Goal: Task Accomplishment & Management: Manage account settings

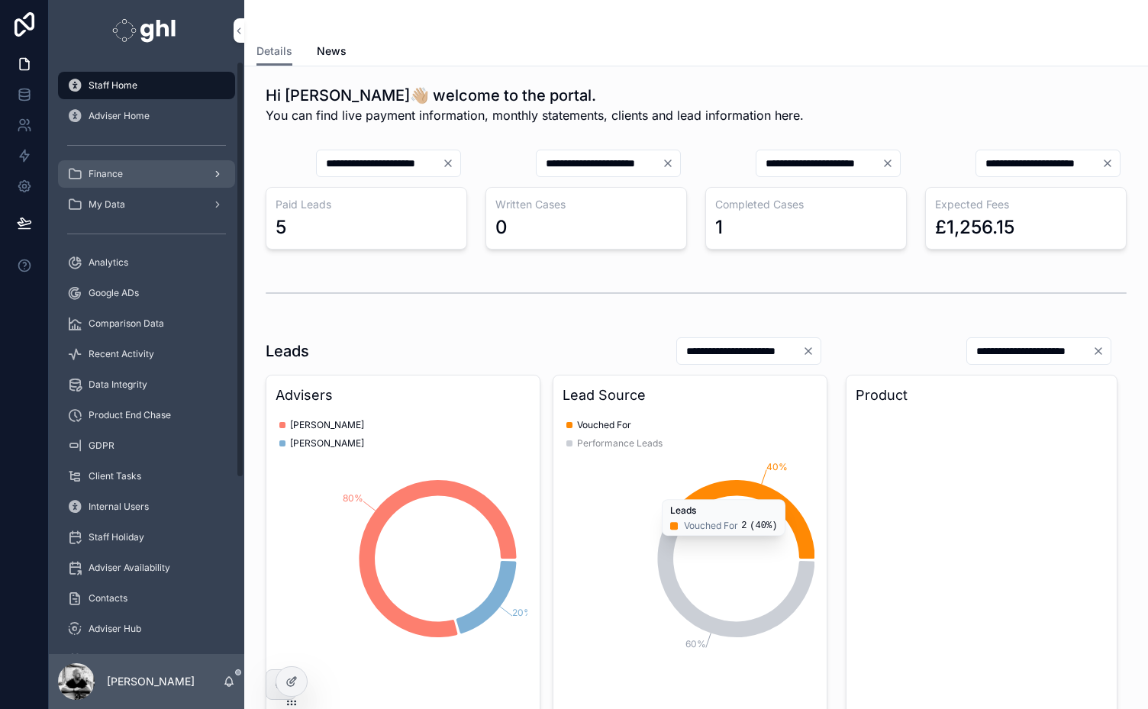
click at [106, 171] on span "Finance" at bounding box center [106, 174] width 34 height 12
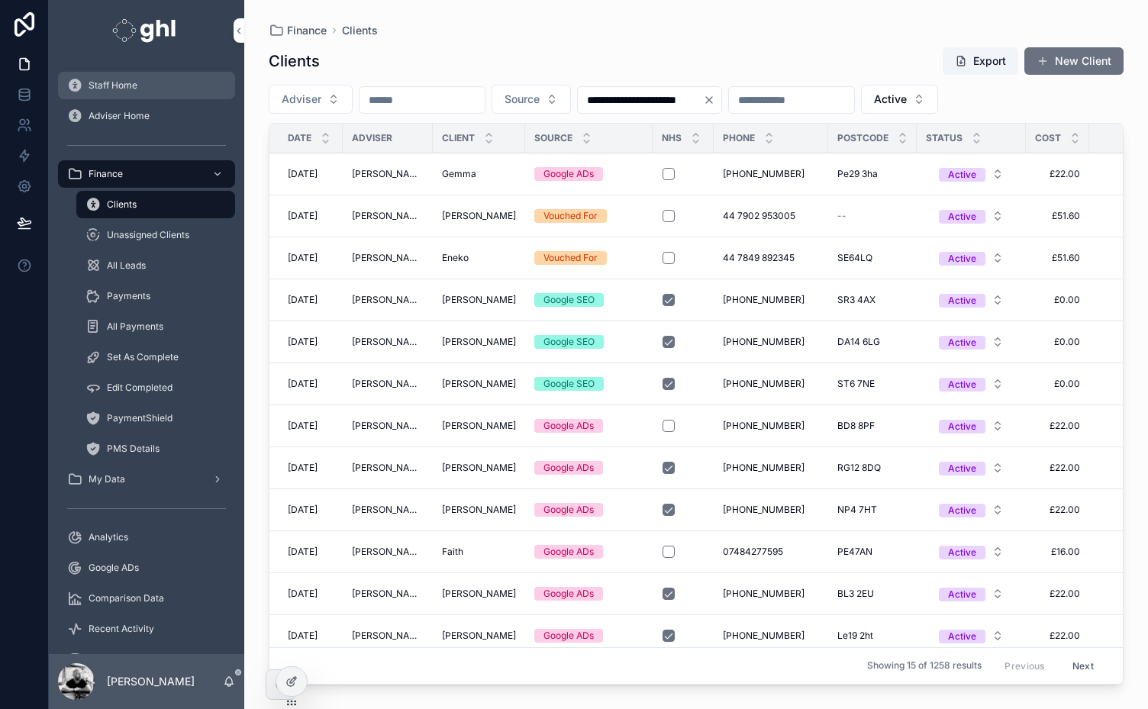
click at [115, 83] on span "Staff Home" at bounding box center [113, 85] width 49 height 12
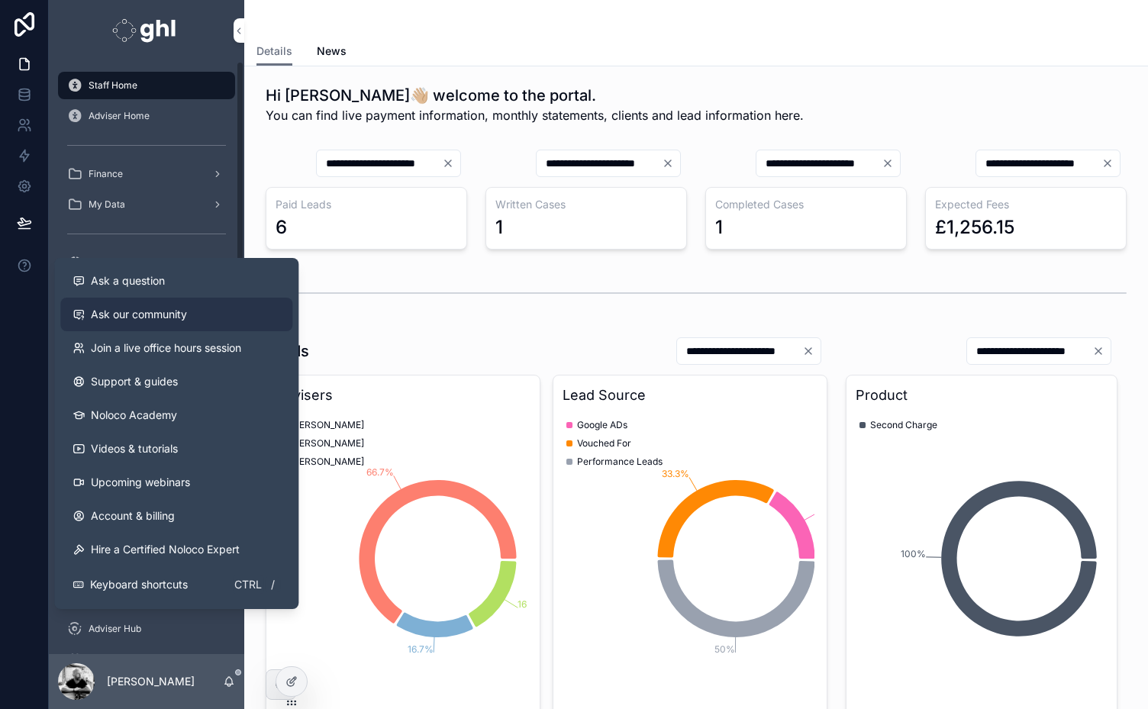
click at [122, 306] on link "Ask our community" at bounding box center [176, 315] width 232 height 34
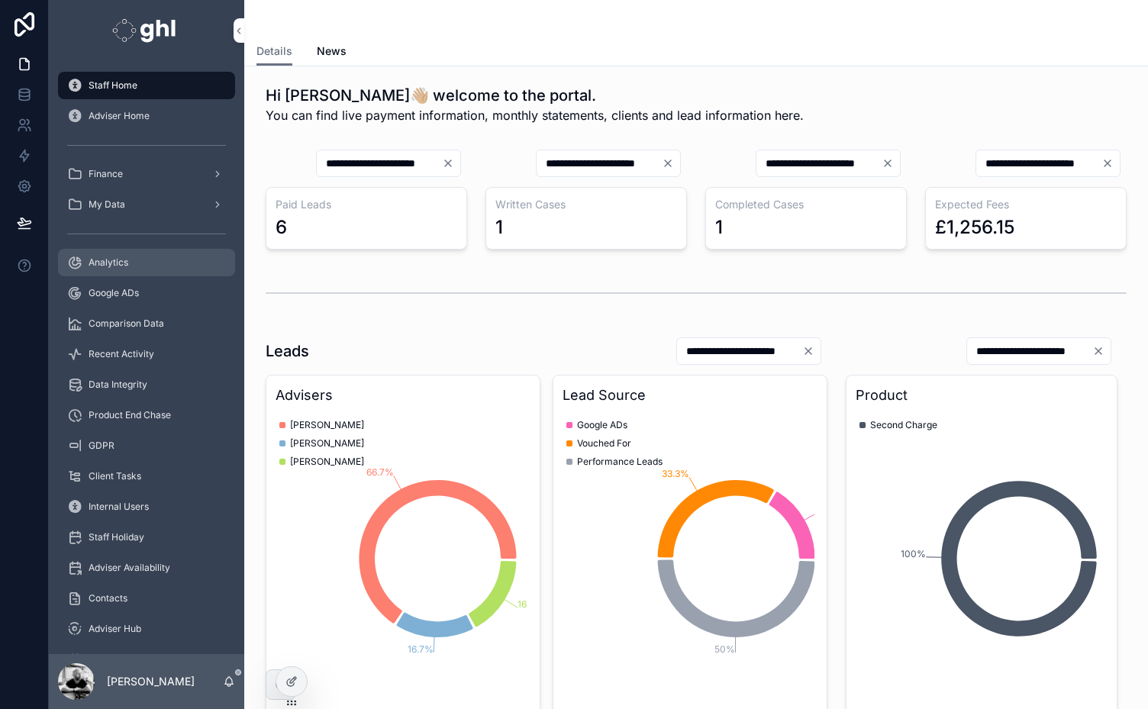
click at [99, 267] on span "Analytics" at bounding box center [109, 262] width 40 height 12
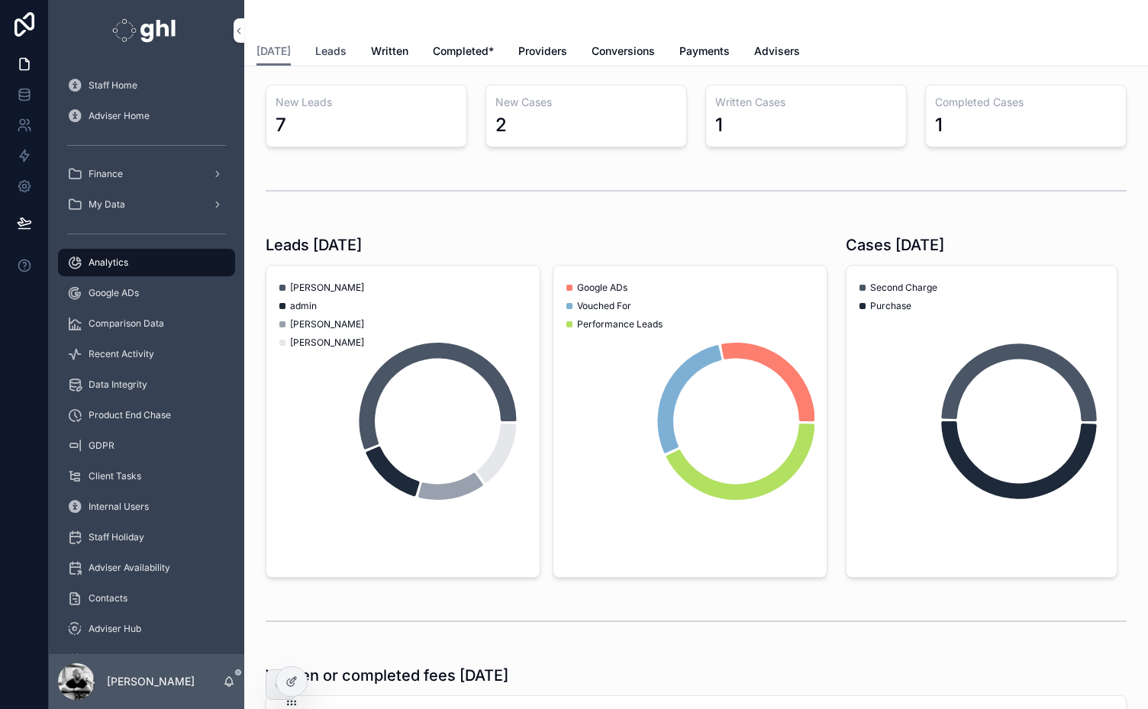
click at [330, 54] on span "Leads" at bounding box center [330, 51] width 31 height 15
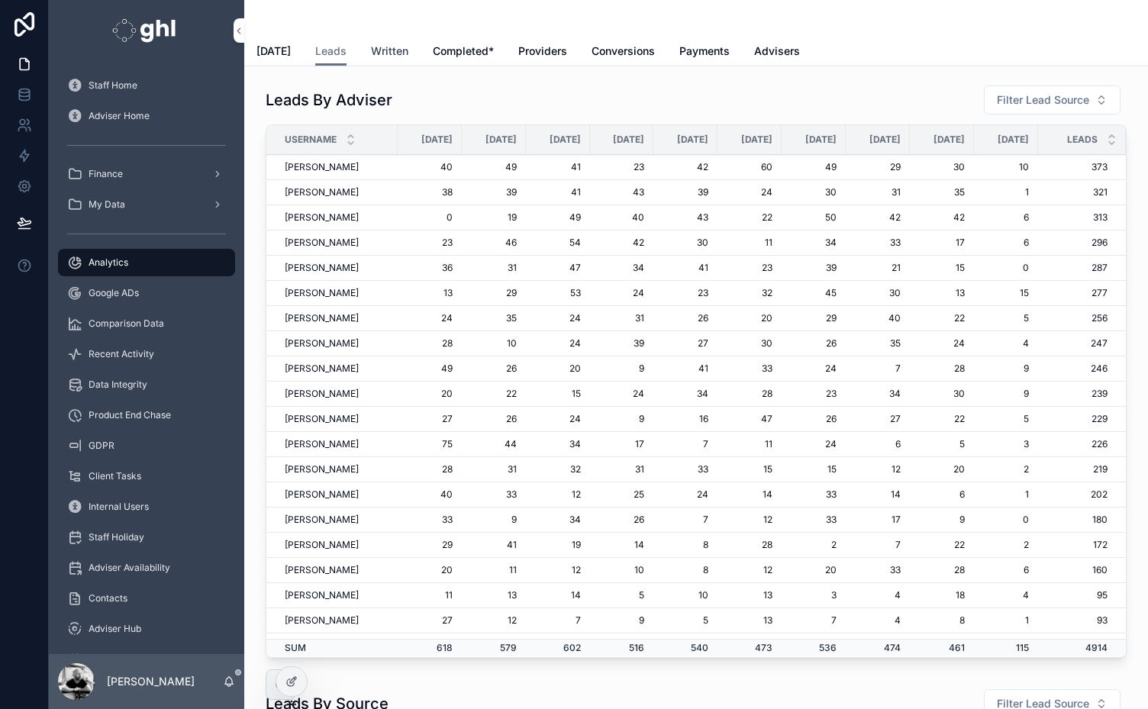
click at [379, 52] on span "Written" at bounding box center [389, 51] width 37 height 15
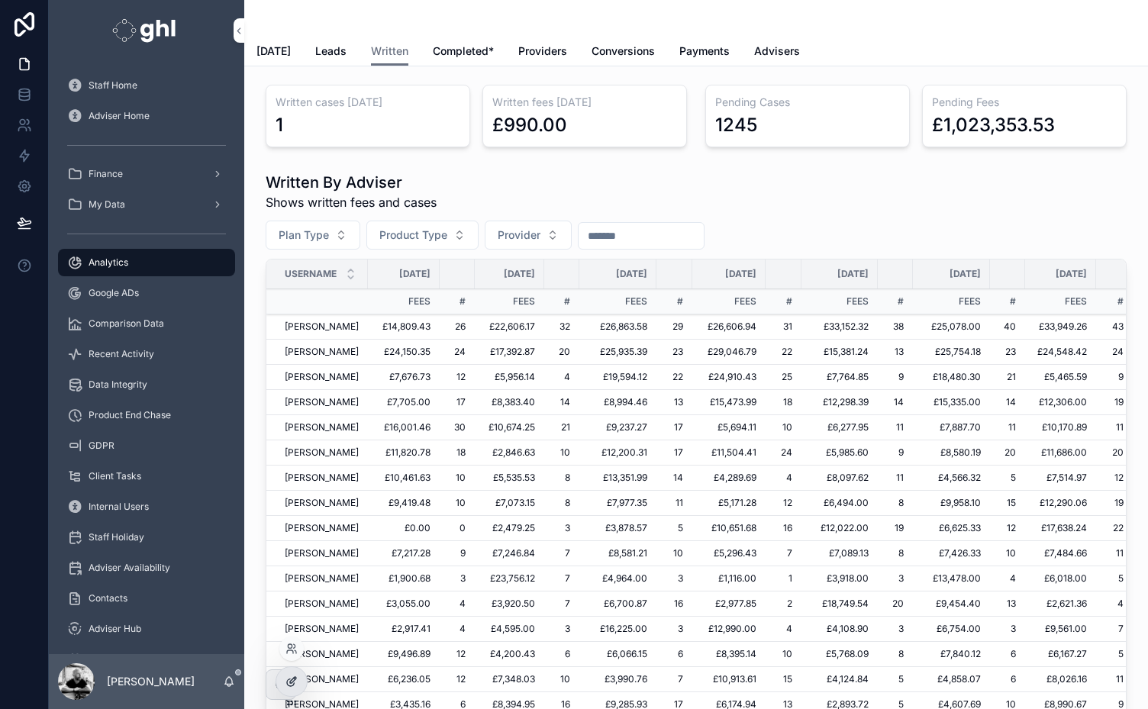
click at [287, 675] on div at bounding box center [291, 681] width 31 height 29
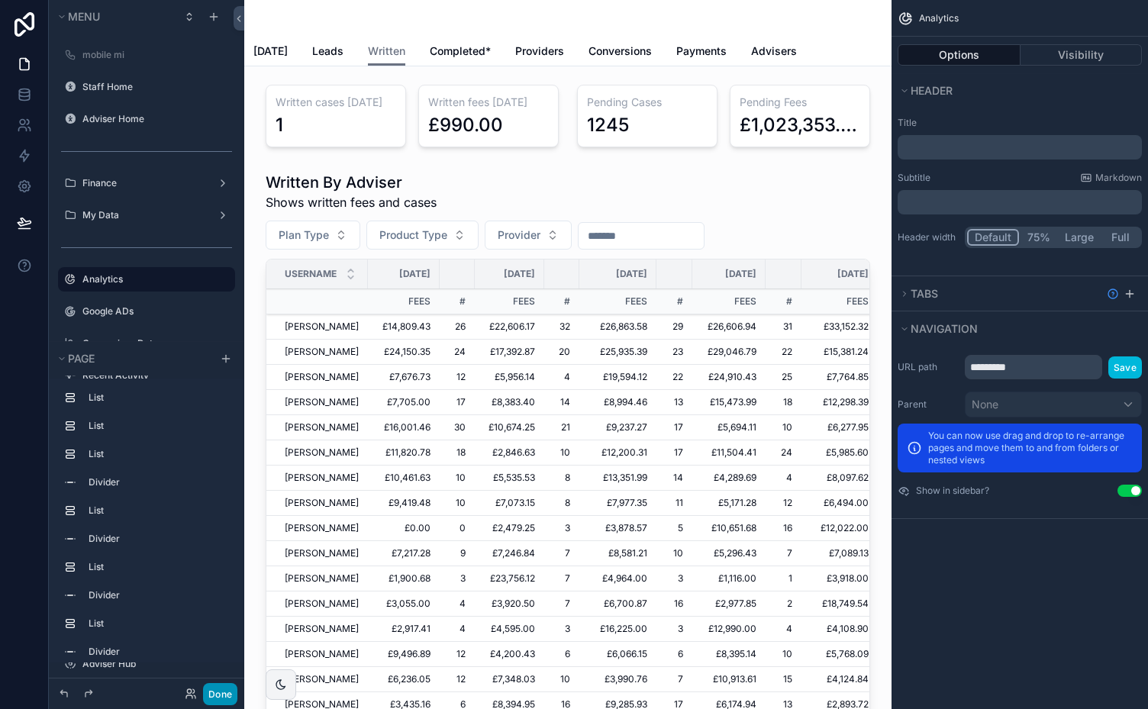
click at [218, 692] on button "Done" at bounding box center [220, 694] width 34 height 22
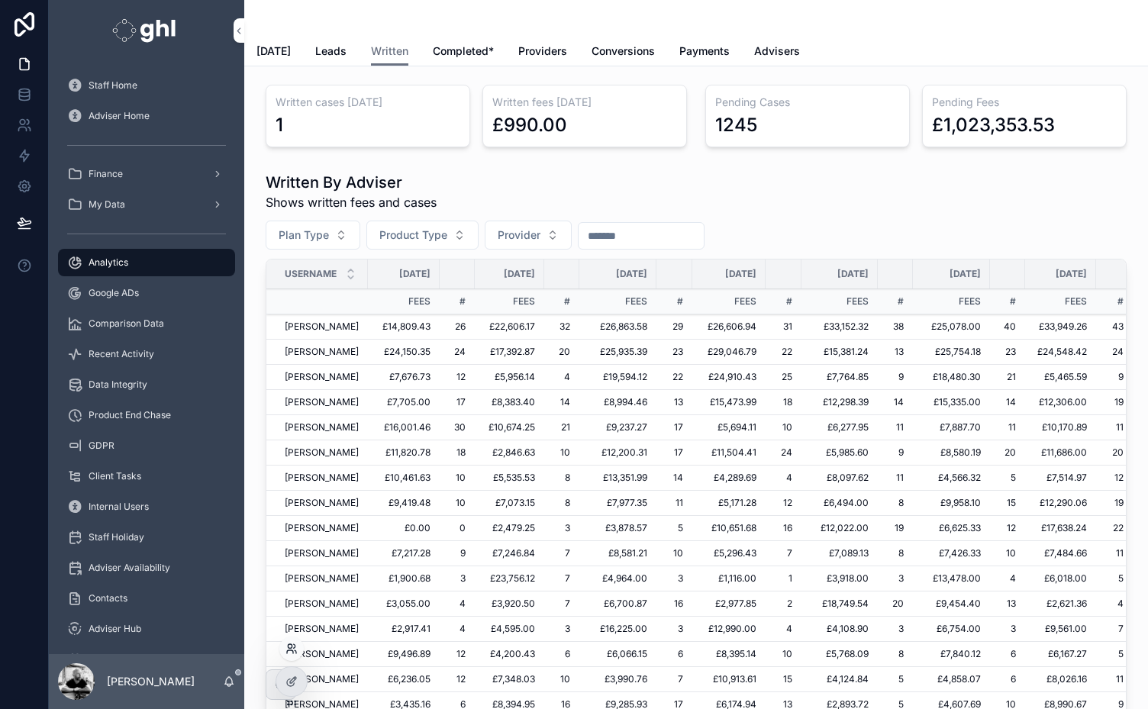
click at [291, 648] on icon at bounding box center [292, 649] width 12 height 12
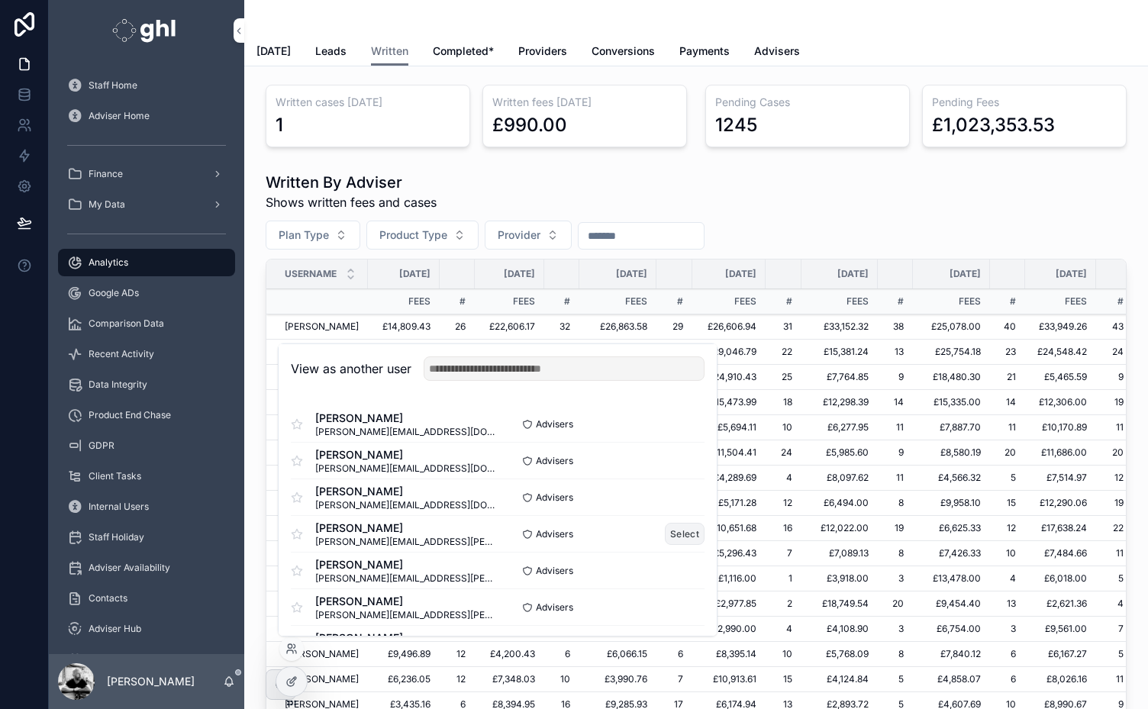
click at [674, 529] on button "Select" at bounding box center [685, 534] width 40 height 22
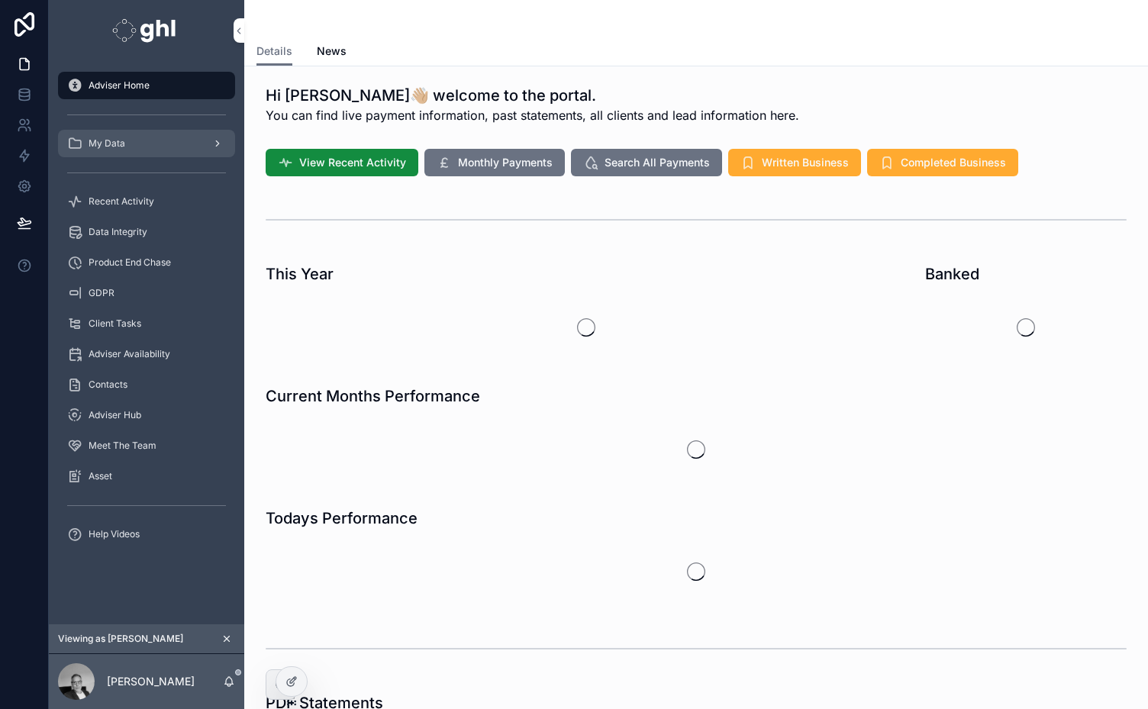
scroll to position [307, 0]
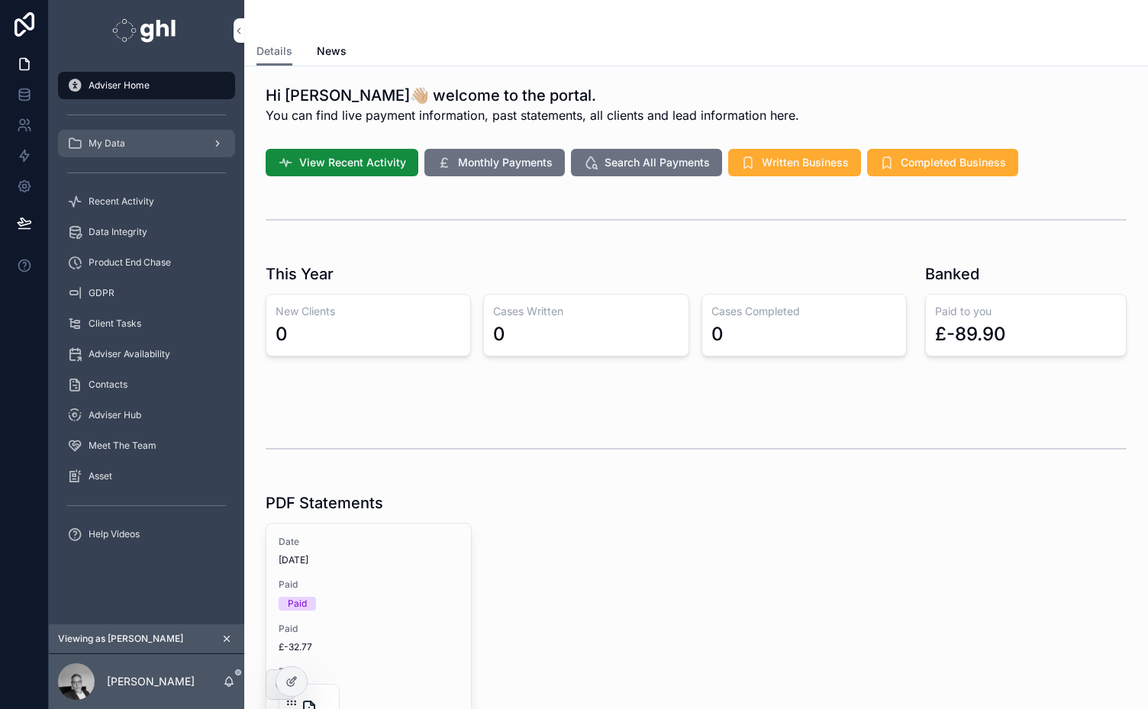
click at [108, 141] on span "My Data" at bounding box center [107, 143] width 37 height 12
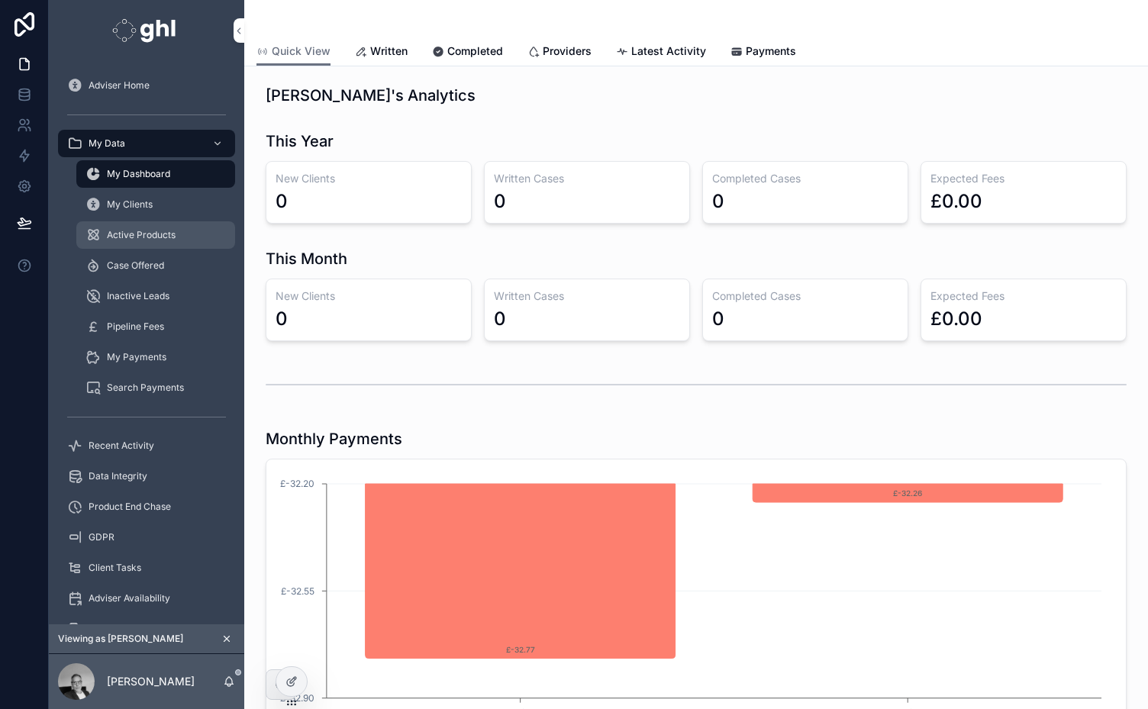
click at [122, 229] on span "Active Products" at bounding box center [141, 235] width 69 height 12
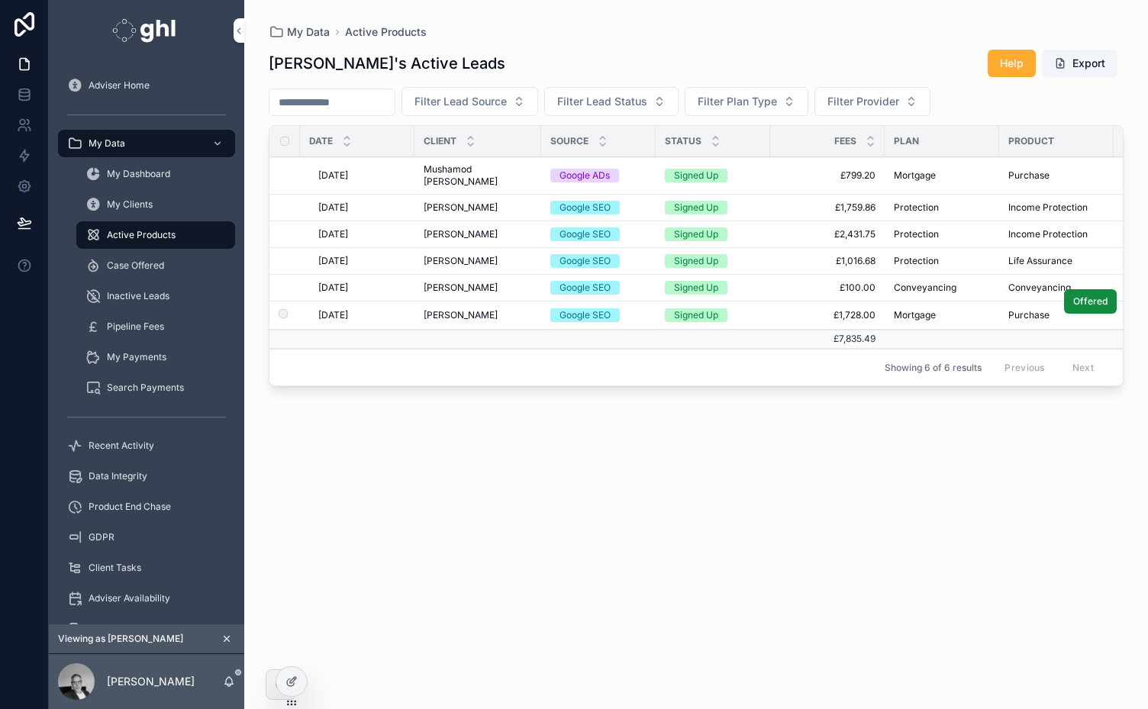
click at [473, 311] on span "Pawel Lubkowski" at bounding box center [461, 315] width 74 height 12
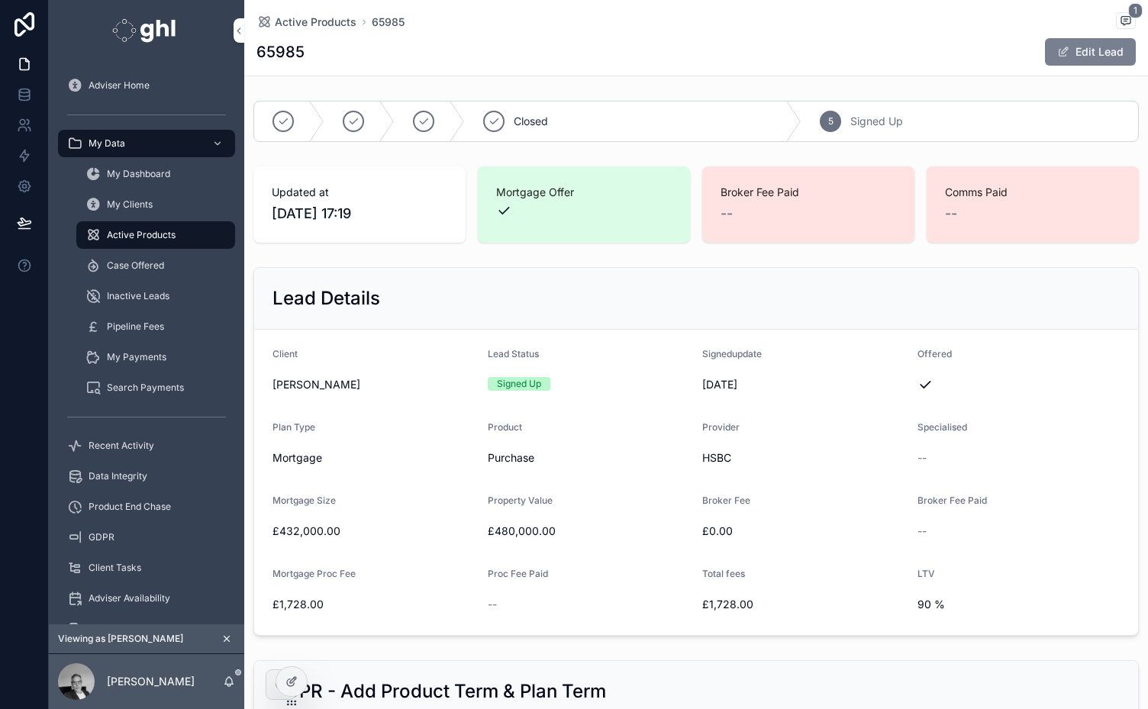
click at [1076, 50] on button "Edit Lead" at bounding box center [1090, 51] width 91 height 27
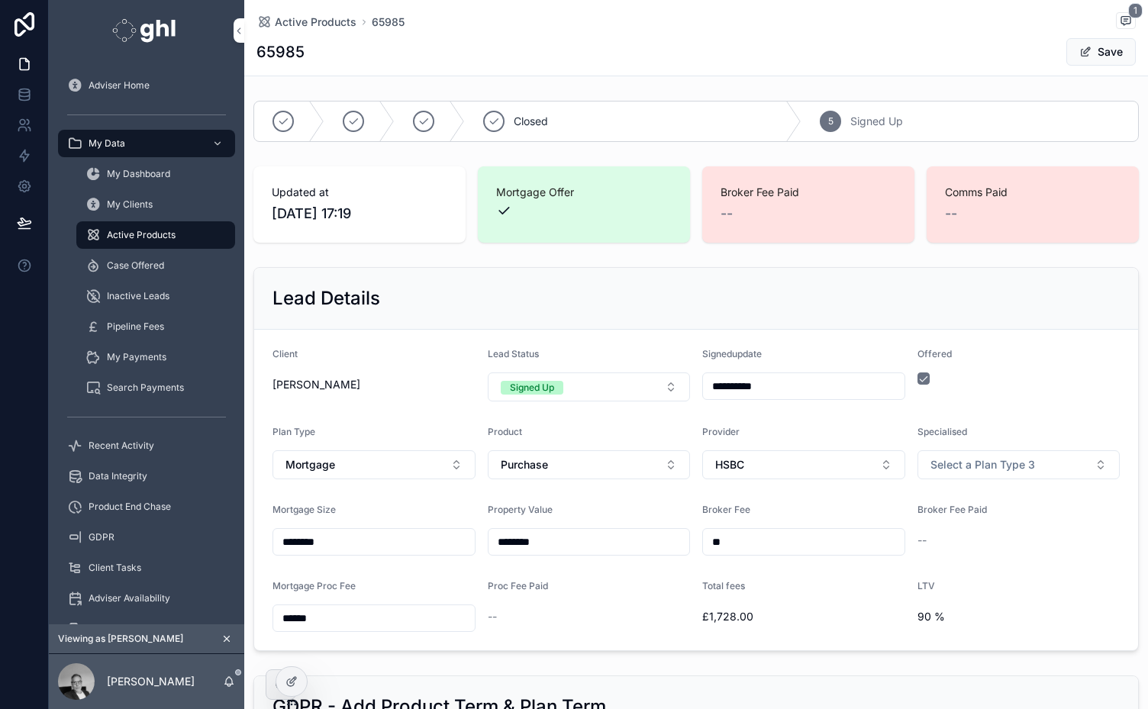
click at [771, 384] on input "**********" at bounding box center [804, 386] width 202 height 21
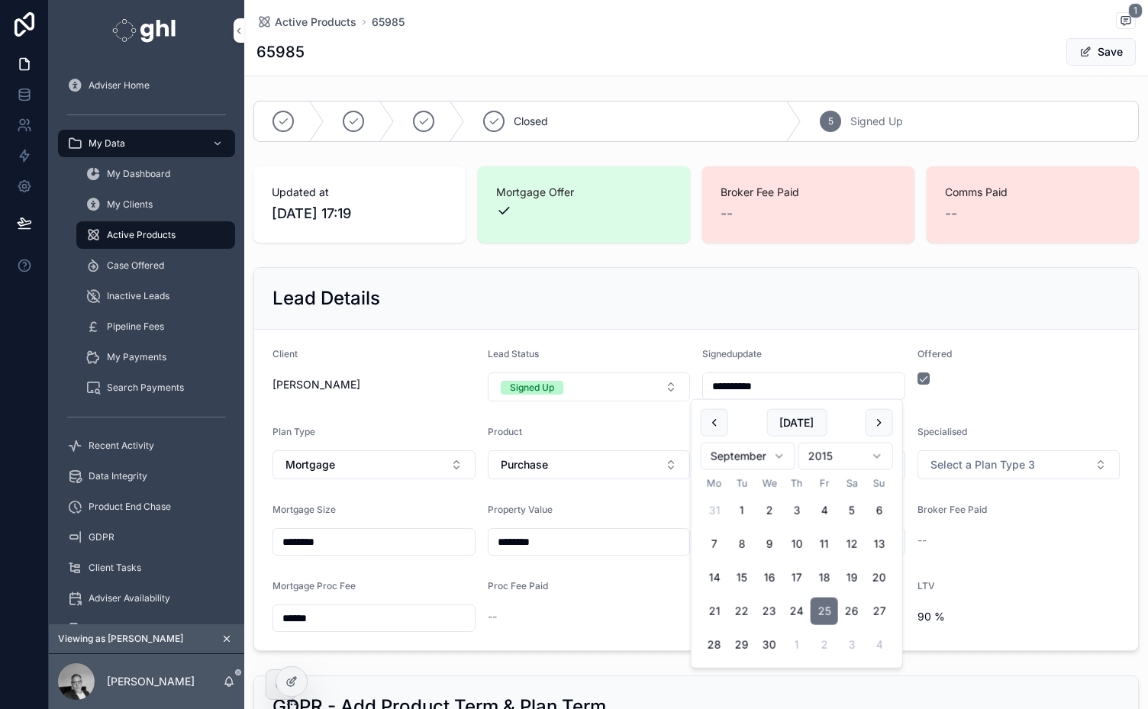
click at [760, 389] on input "**********" at bounding box center [804, 386] width 202 height 21
type input "**********"
click at [820, 293] on div "Lead Details" at bounding box center [696, 298] width 847 height 24
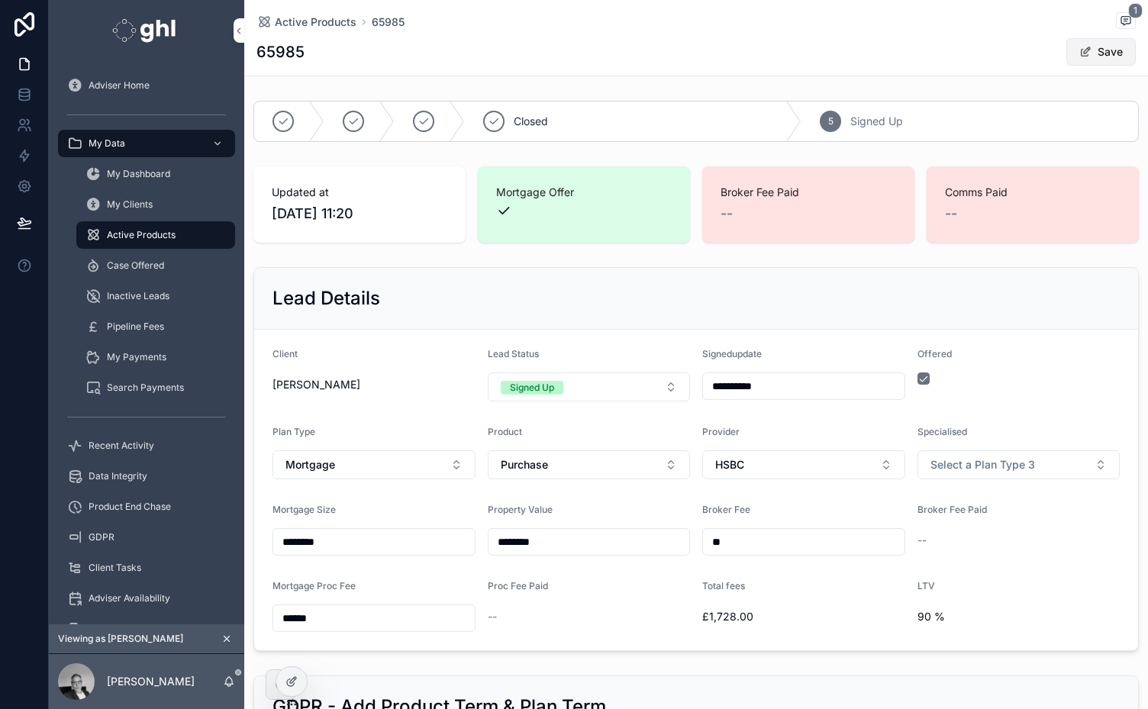
click at [1099, 49] on button "Save" at bounding box center [1100, 51] width 69 height 27
